Goal: Communication & Community: Answer question/provide support

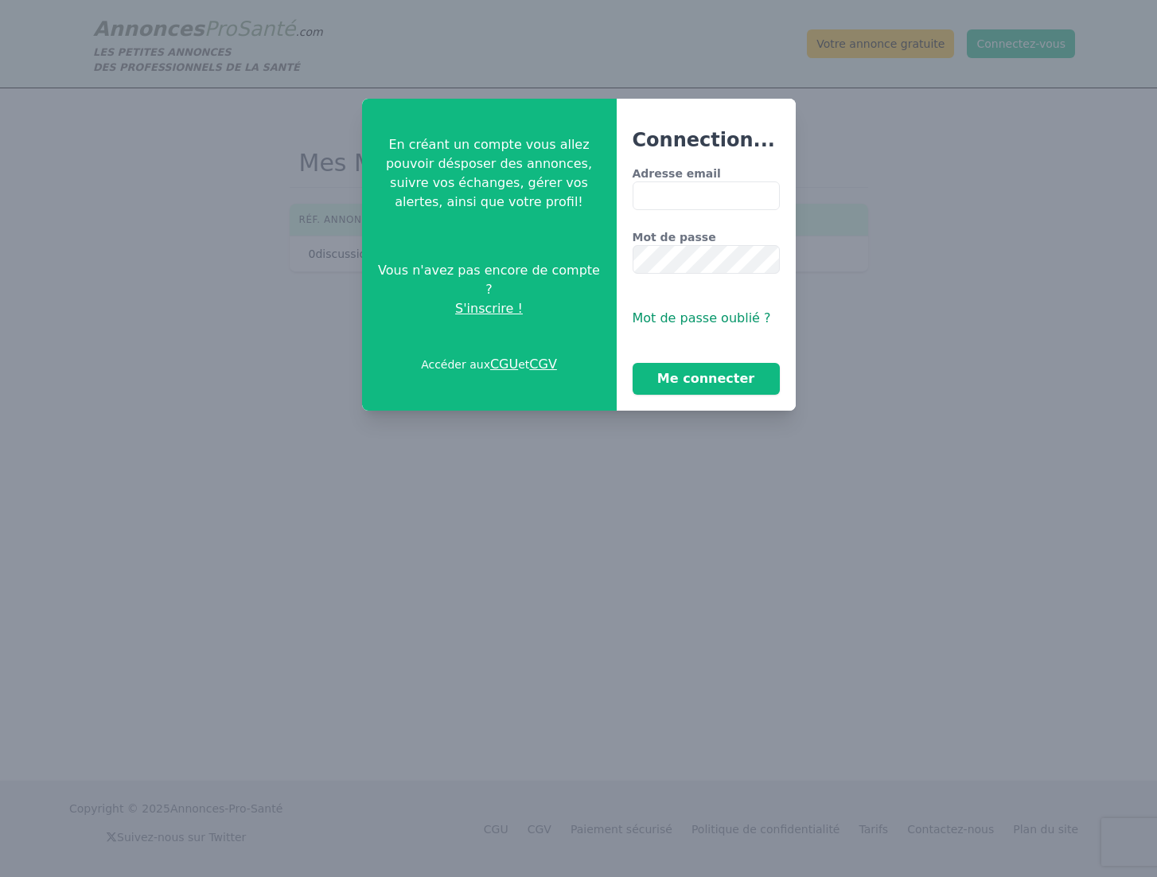
click at [696, 197] on input "Adresse email" at bounding box center [706, 195] width 147 height 29
type input "**********"
click at [633, 363] on button "Me connecter" at bounding box center [706, 379] width 147 height 32
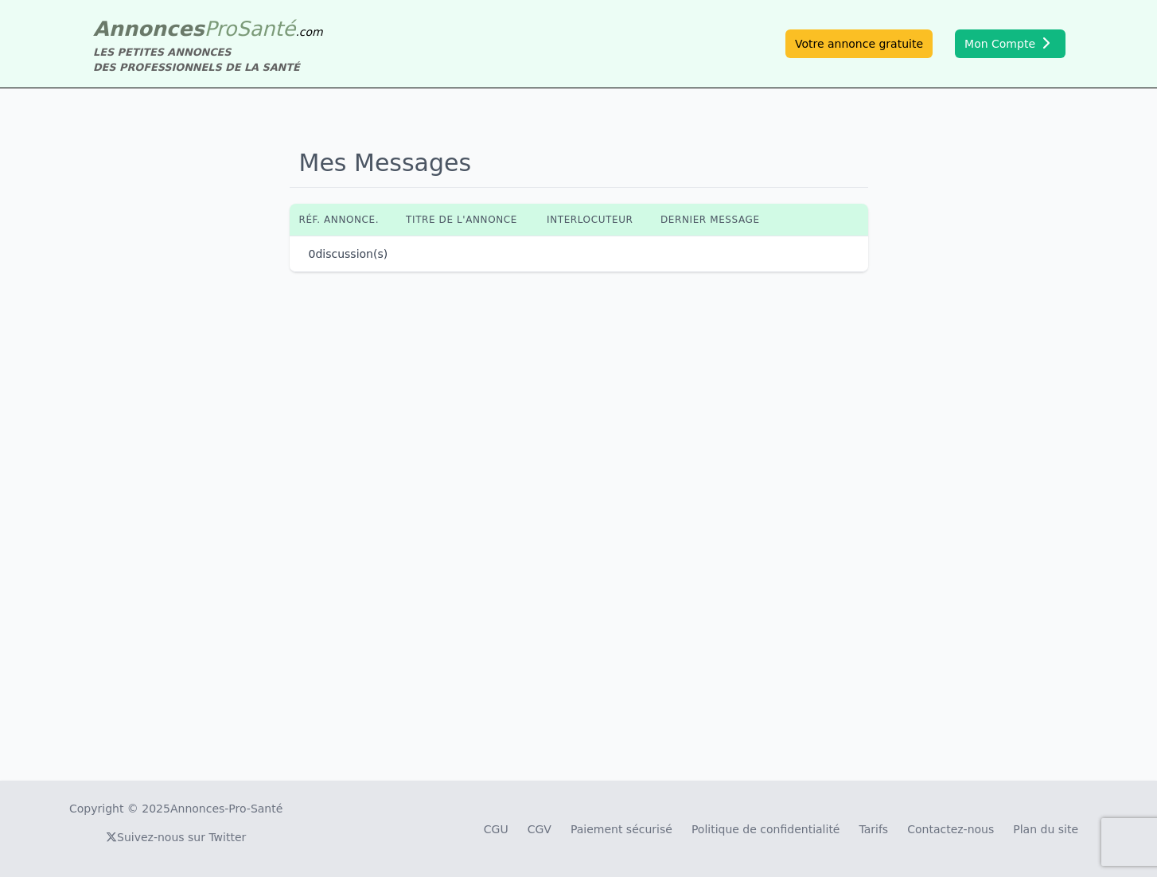
click at [699, 220] on th "Dernier message" at bounding box center [715, 220] width 128 height 32
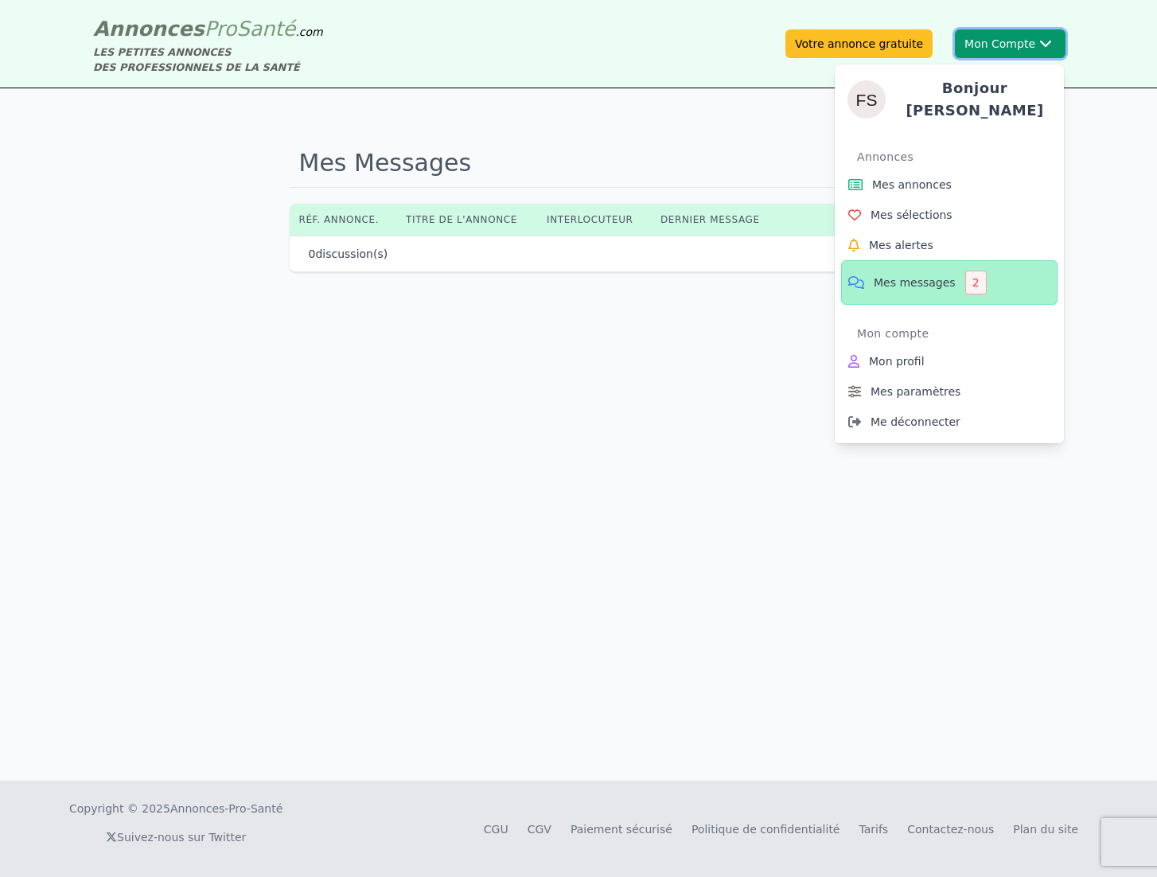
click at [1005, 42] on button "Mon Compte Bonjour [PERSON_NAME] annonces Mes sélections Mes alertes Mes messag…" at bounding box center [1010, 43] width 111 height 29
click at [923, 275] on span "Mes messages" at bounding box center [915, 283] width 82 height 16
click at [965, 273] on div "2" at bounding box center [975, 283] width 21 height 24
click at [849, 268] on link "Mes messages 2" at bounding box center [949, 282] width 216 height 45
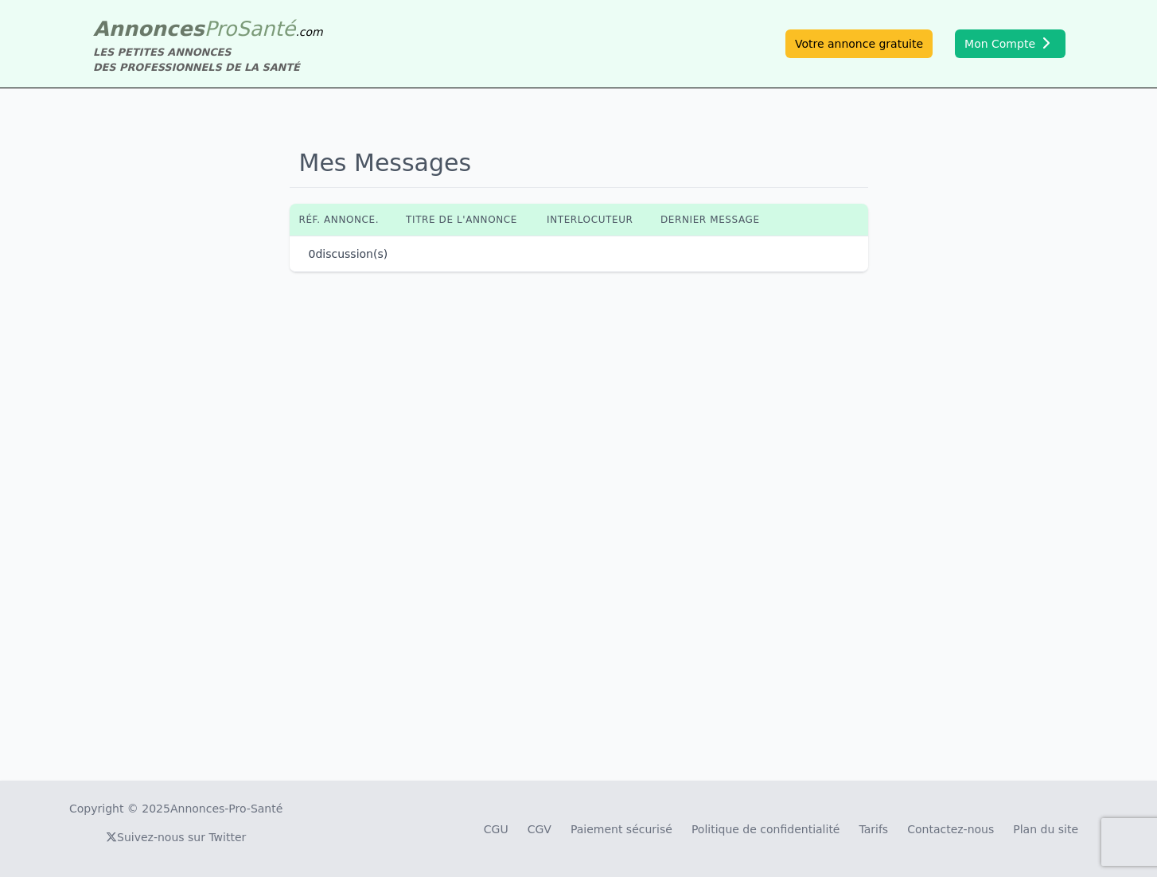
click at [339, 224] on th "Réf. annonce." at bounding box center [343, 220] width 107 height 32
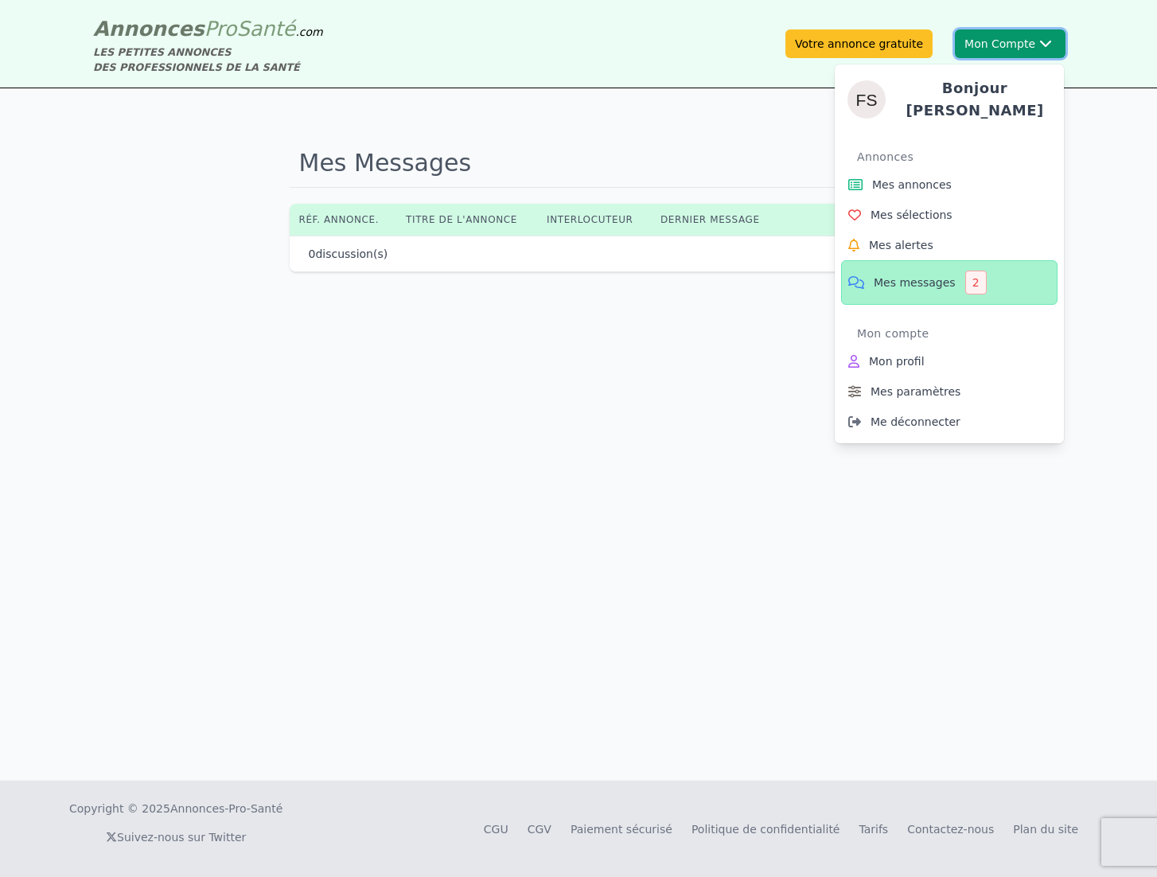
click at [941, 105] on h4 "Bonjour [PERSON_NAME]" at bounding box center [974, 99] width 153 height 45
click at [923, 177] on span "Mes annonces" at bounding box center [912, 185] width 80 height 16
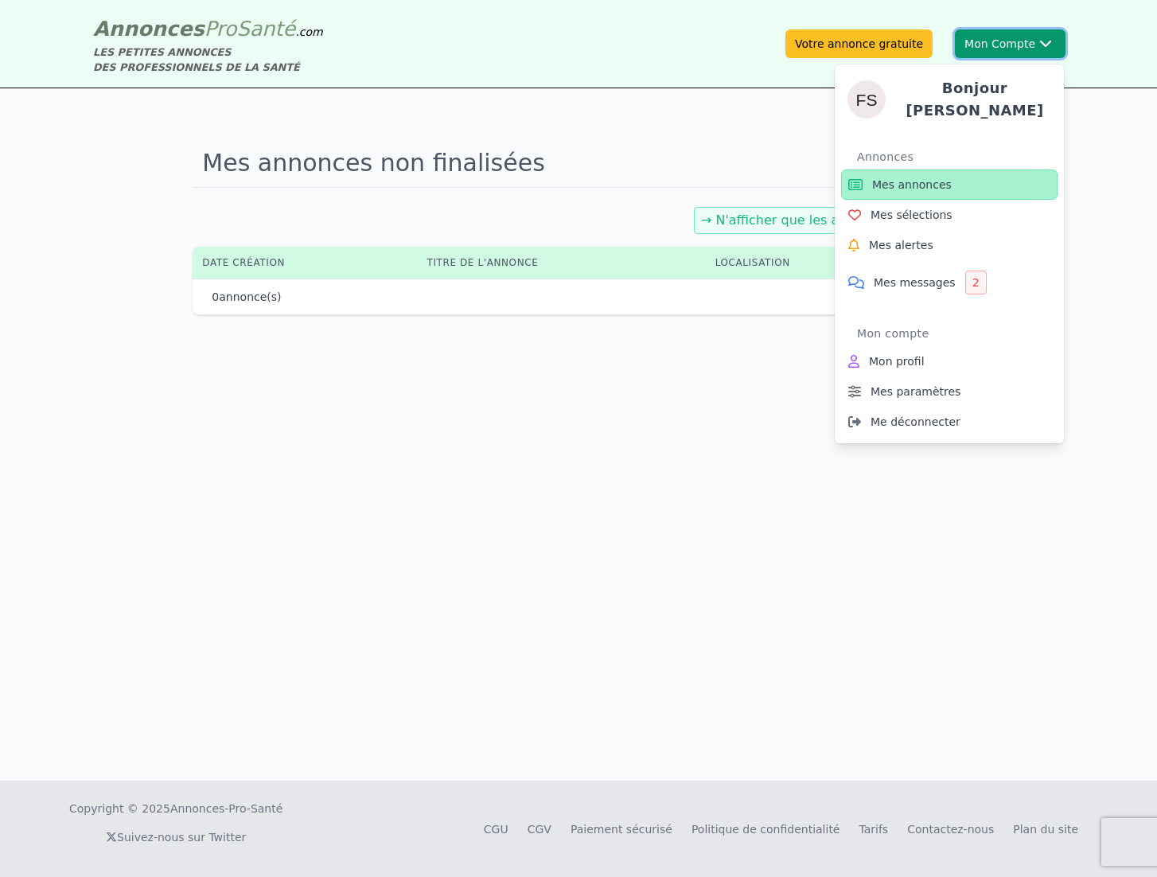
click at [1024, 53] on div "Bonjour [PERSON_NAME] Annonces Mes annonces Mes sélections Mes alertes Mes mess…" at bounding box center [949, 247] width 229 height 391
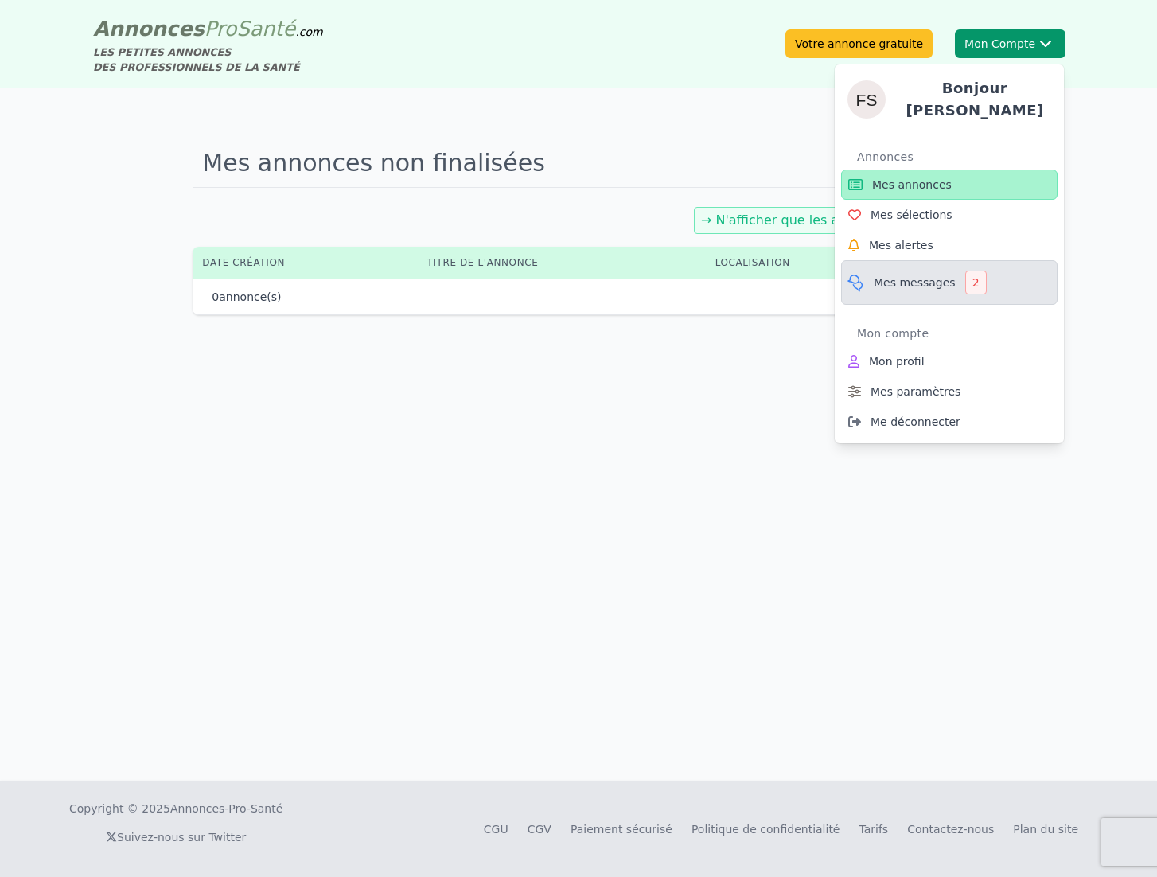
click at [947, 262] on link "Mes messages 2" at bounding box center [949, 282] width 216 height 45
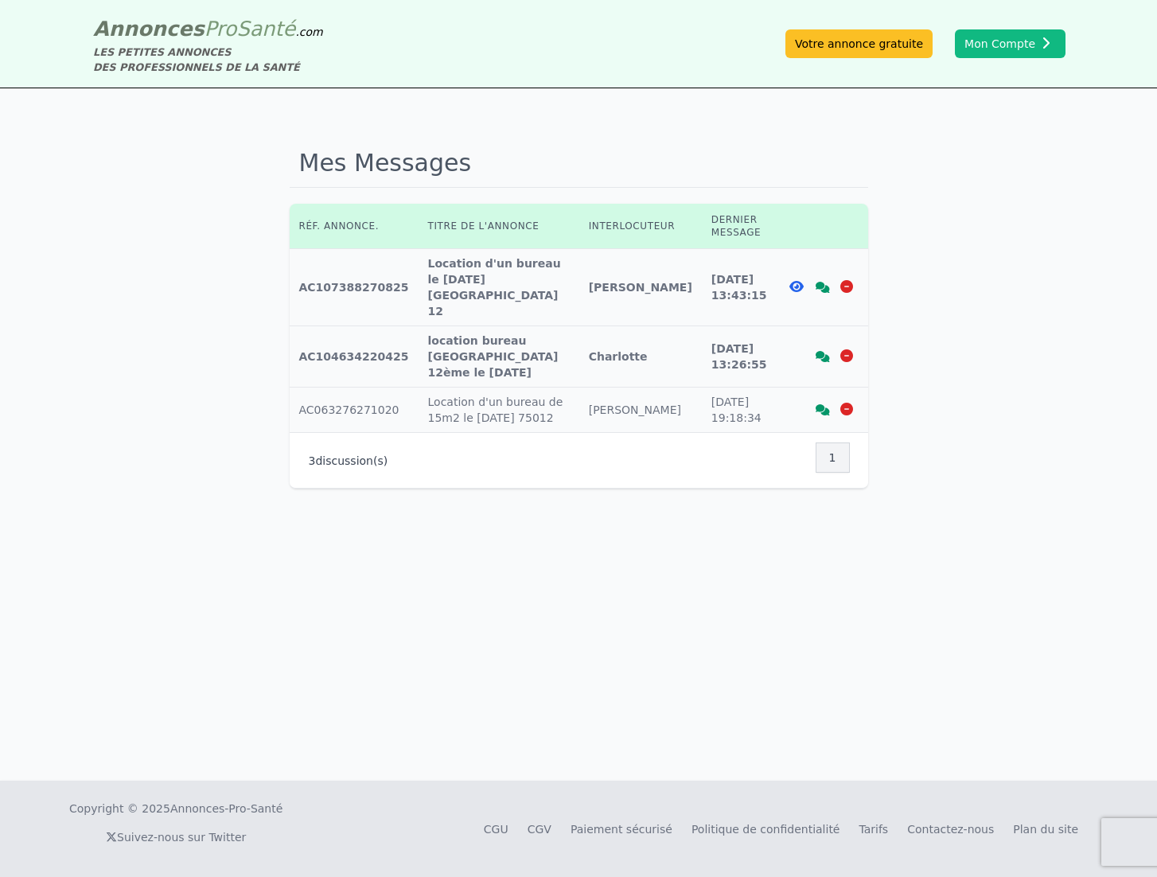
click at [796, 280] on icon at bounding box center [796, 286] width 14 height 13
click at [824, 282] on icon at bounding box center [823, 287] width 14 height 11
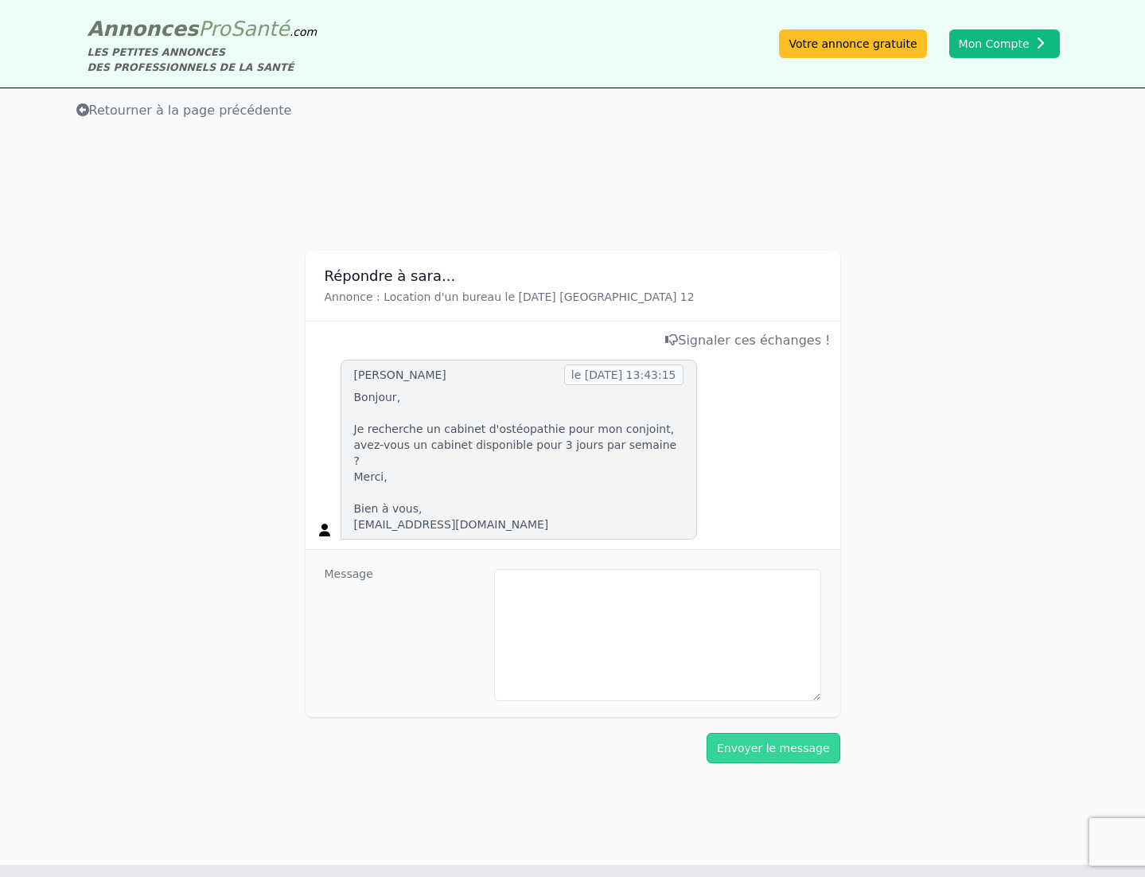
click at [232, 119] on div "Retourner à la page précédente" at bounding box center [573, 110] width 1018 height 19
click at [240, 107] on span "Retourner à la page précédente" at bounding box center [184, 110] width 216 height 15
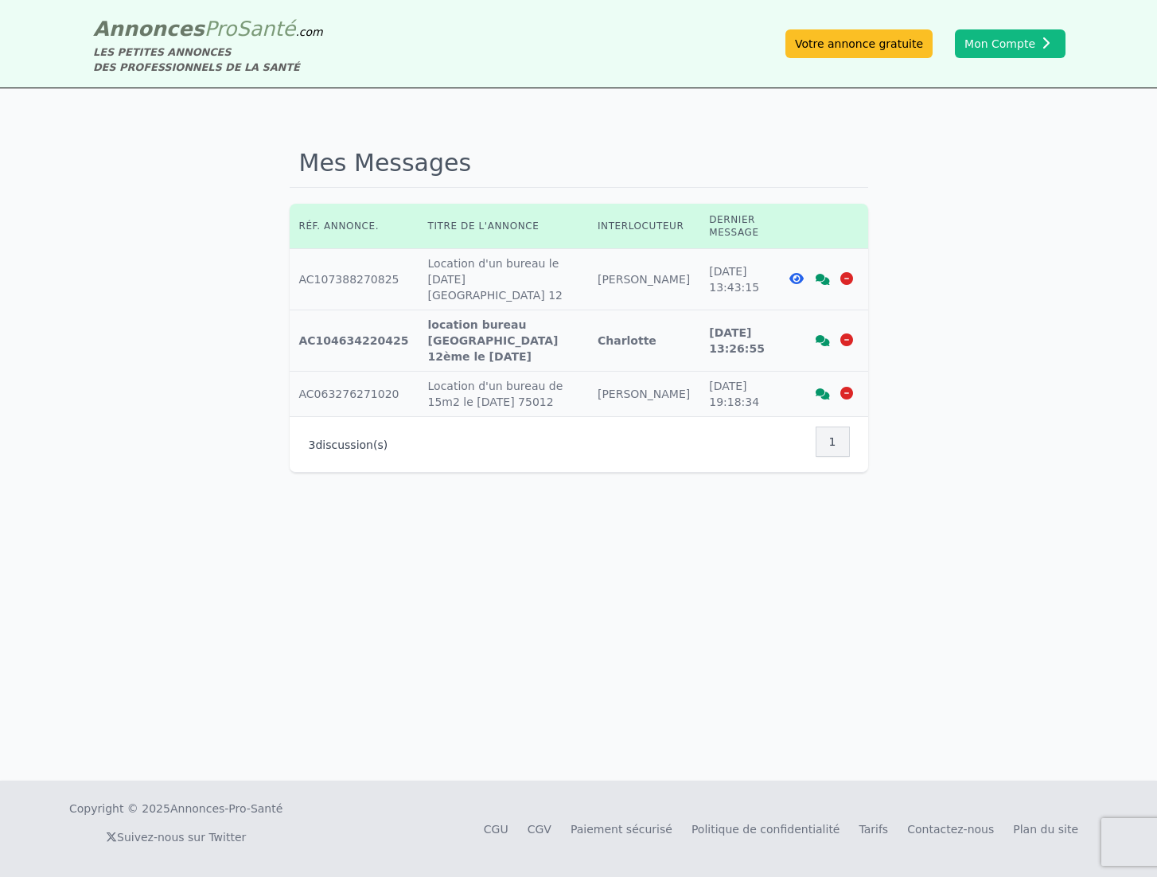
click at [812, 333] on div at bounding box center [823, 341] width 23 height 16
click at [825, 335] on icon at bounding box center [823, 340] width 14 height 11
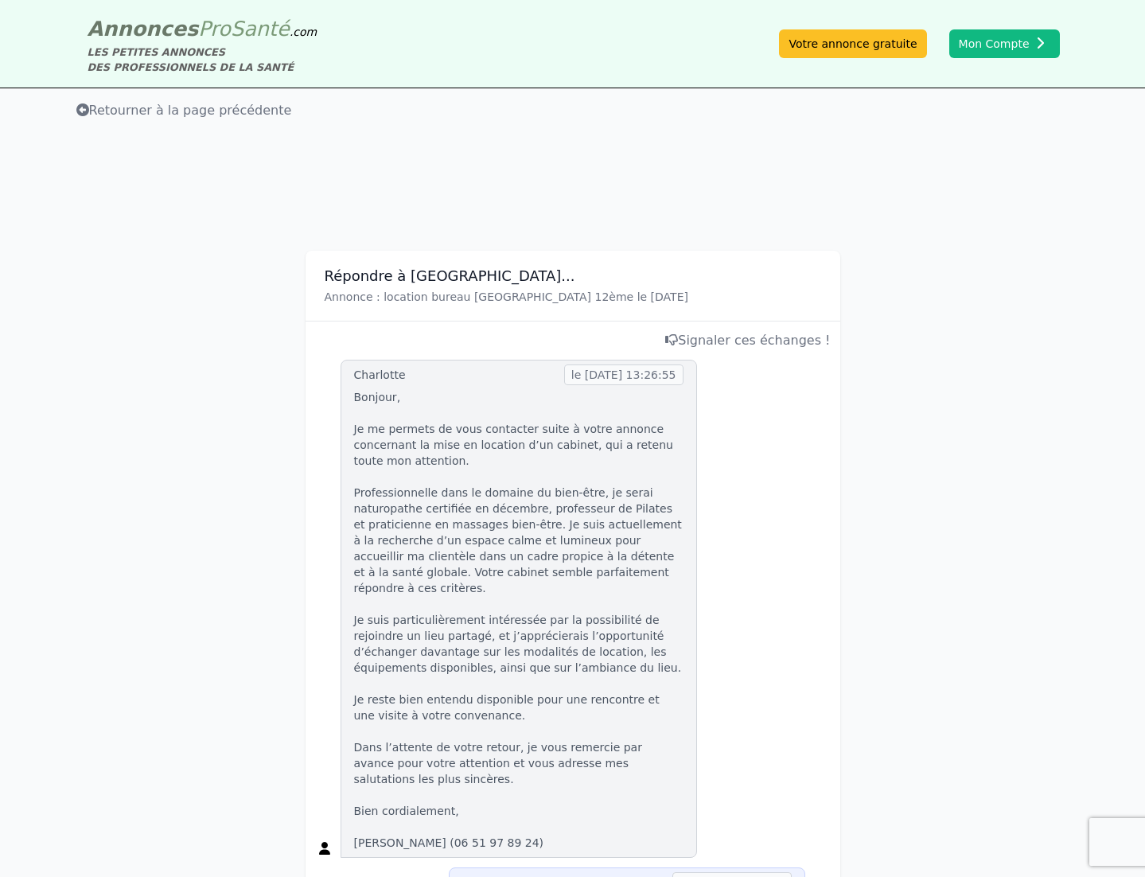
click at [97, 106] on span "Retourner à la page précédente" at bounding box center [184, 110] width 216 height 15
